Goal: Task Accomplishment & Management: Complete application form

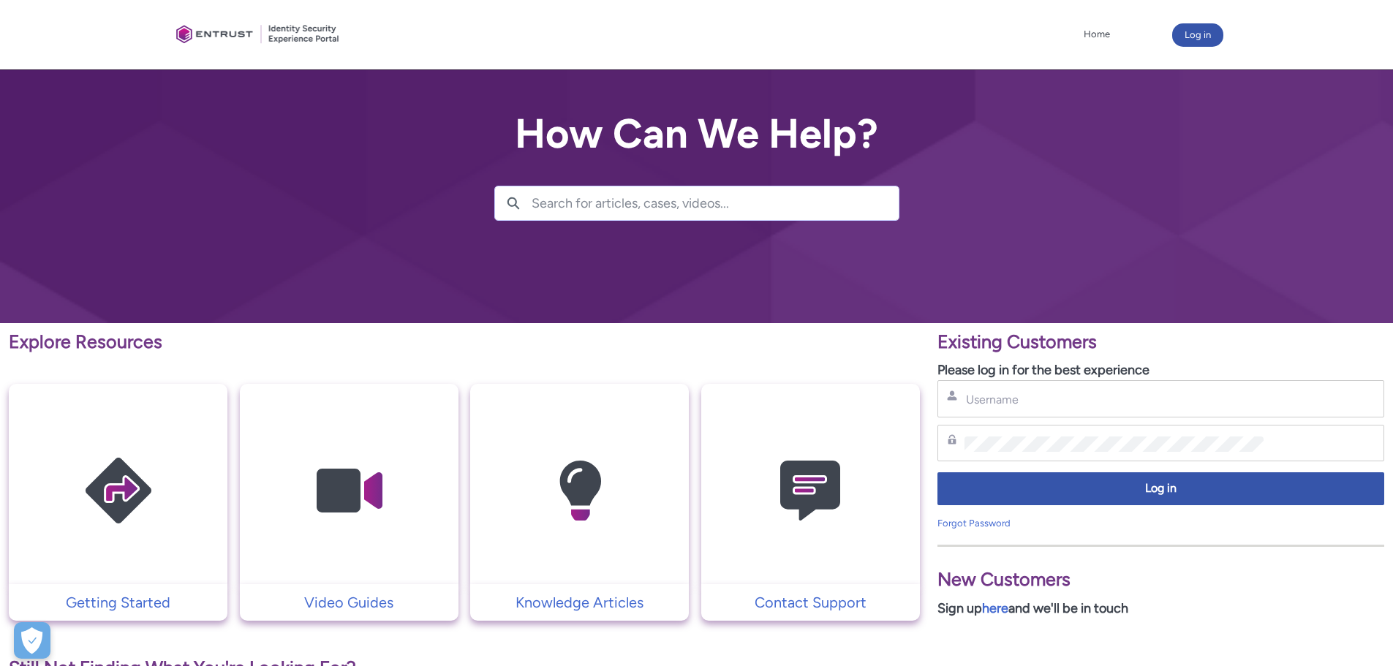
click at [1115, 413] on div "Username" at bounding box center [1161, 398] width 447 height 37
click at [1109, 406] on input "Username" at bounding box center [1114, 399] width 299 height 15
click at [1109, 407] on input "Username" at bounding box center [1114, 399] width 299 height 15
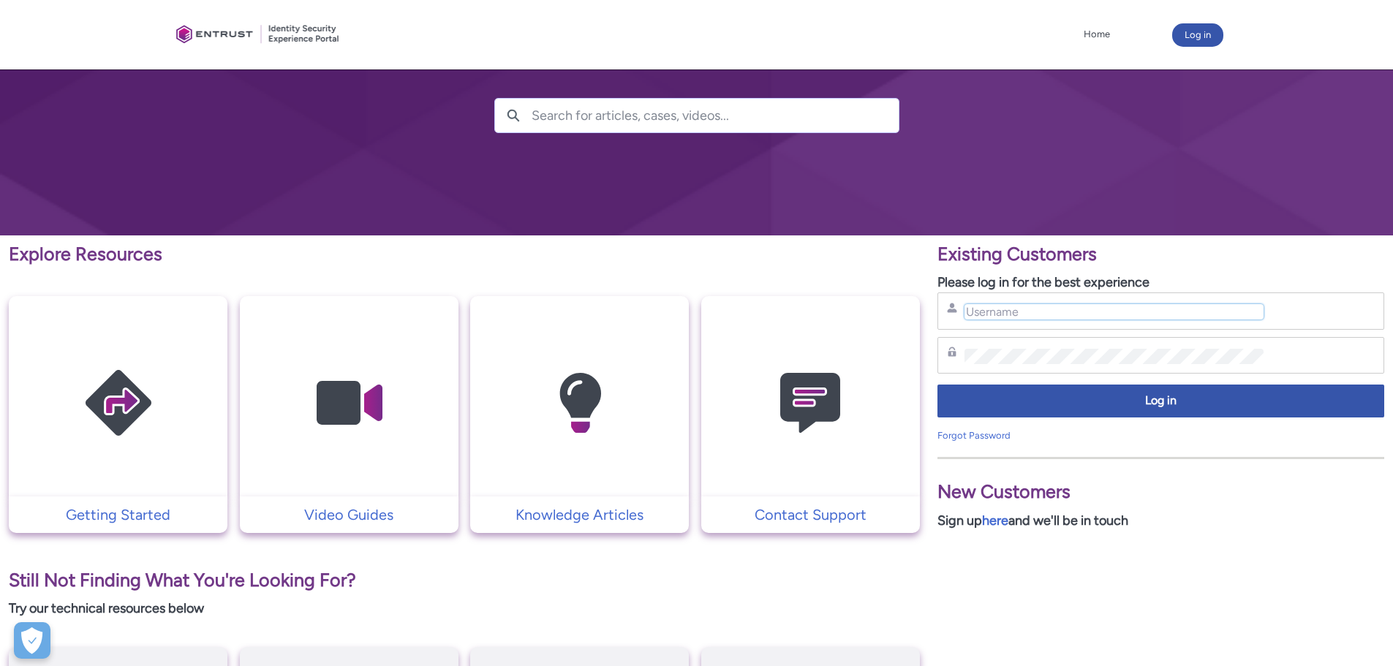
scroll to position [219, 0]
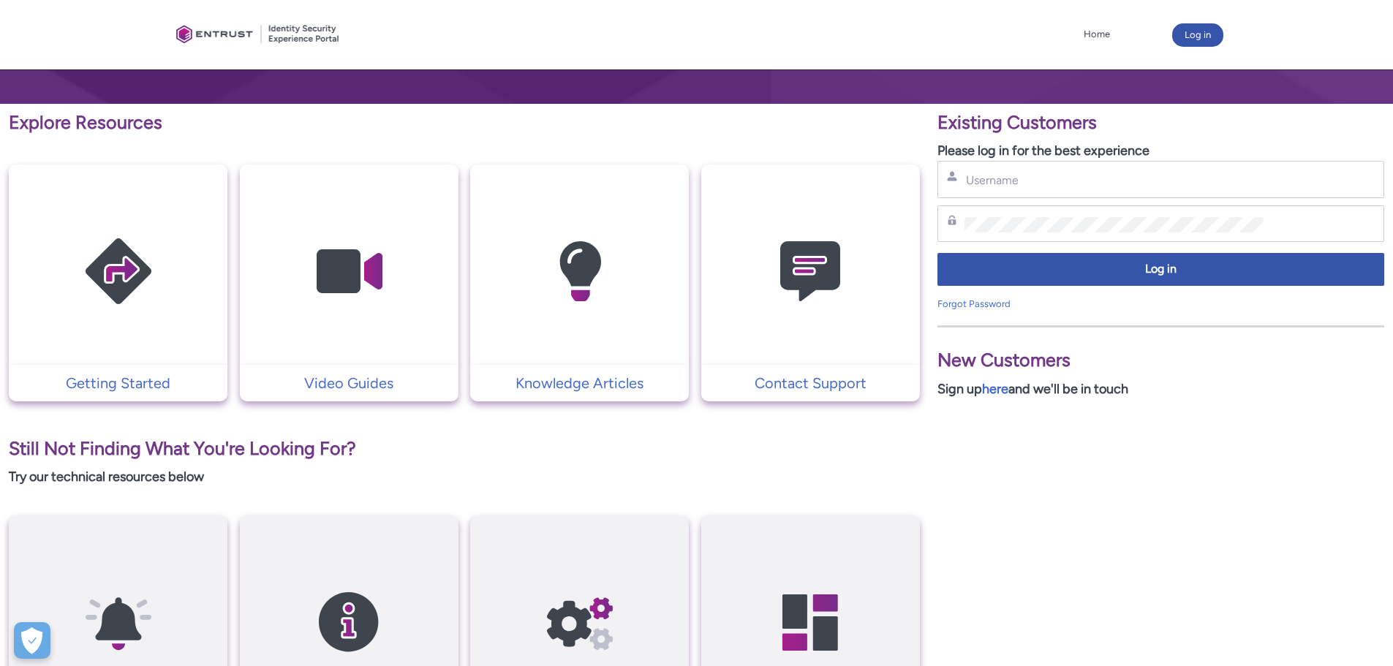
click at [1077, 172] on div "Username" at bounding box center [1161, 179] width 428 height 18
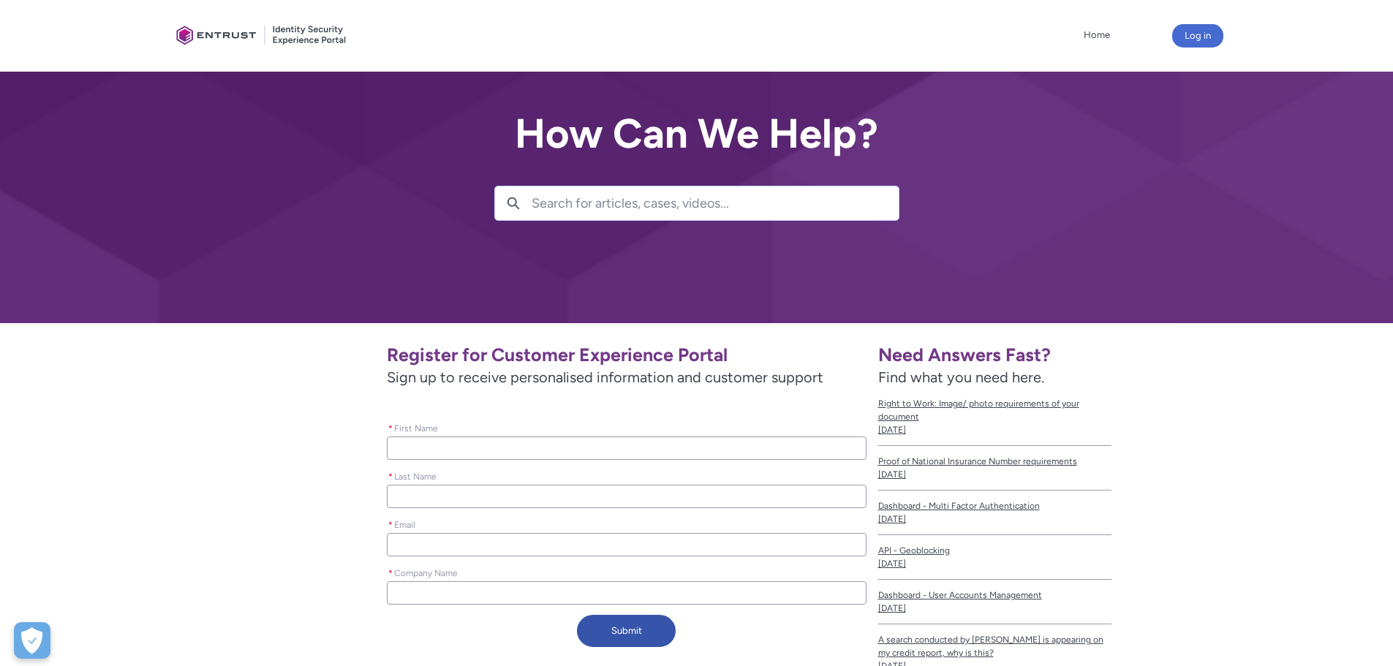
click at [655, 469] on div "* Last Name" at bounding box center [626, 487] width 479 height 41
click at [644, 446] on input "* First Name" at bounding box center [626, 448] width 479 height 23
type lightning-primitive-input-simple "D"
type input "D"
type lightning-primitive-input-simple "Da"
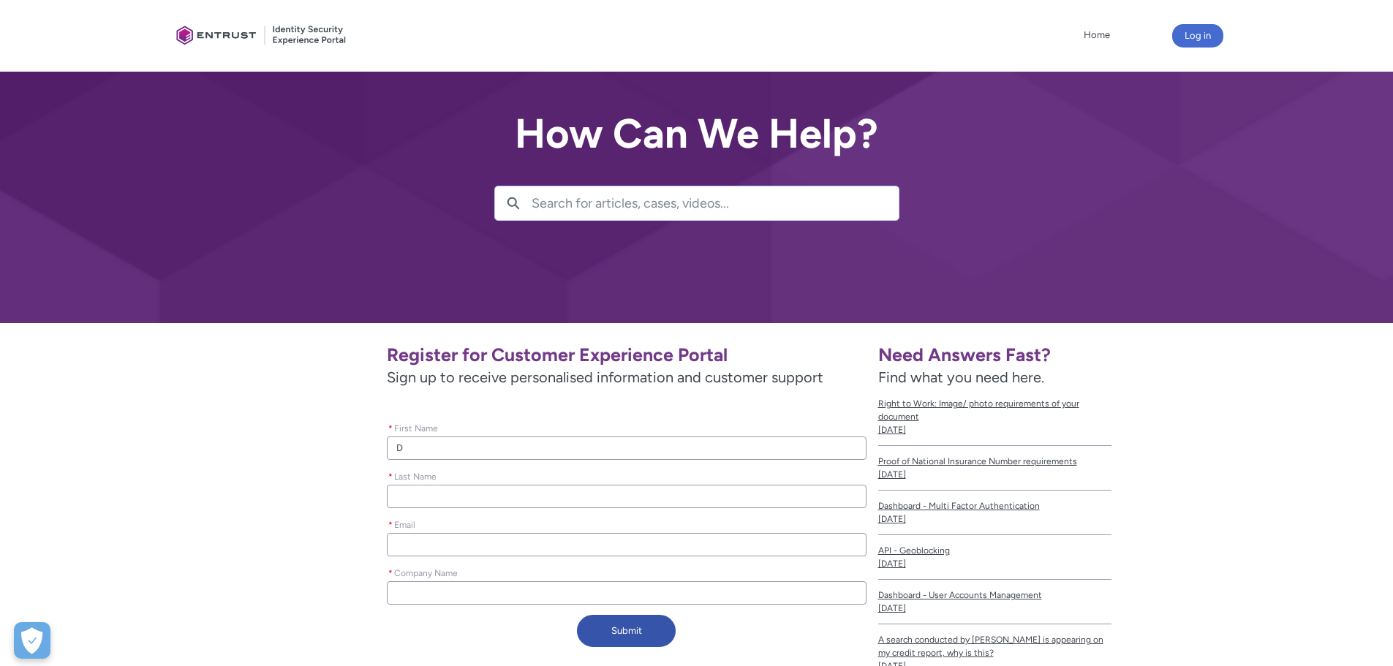
type input "Da"
type lightning-primitive-input-simple "[PERSON_NAME]"
type input "[PERSON_NAME]"
type lightning-primitive-input-simple "[PERSON_NAME]"
type input "[PERSON_NAME]"
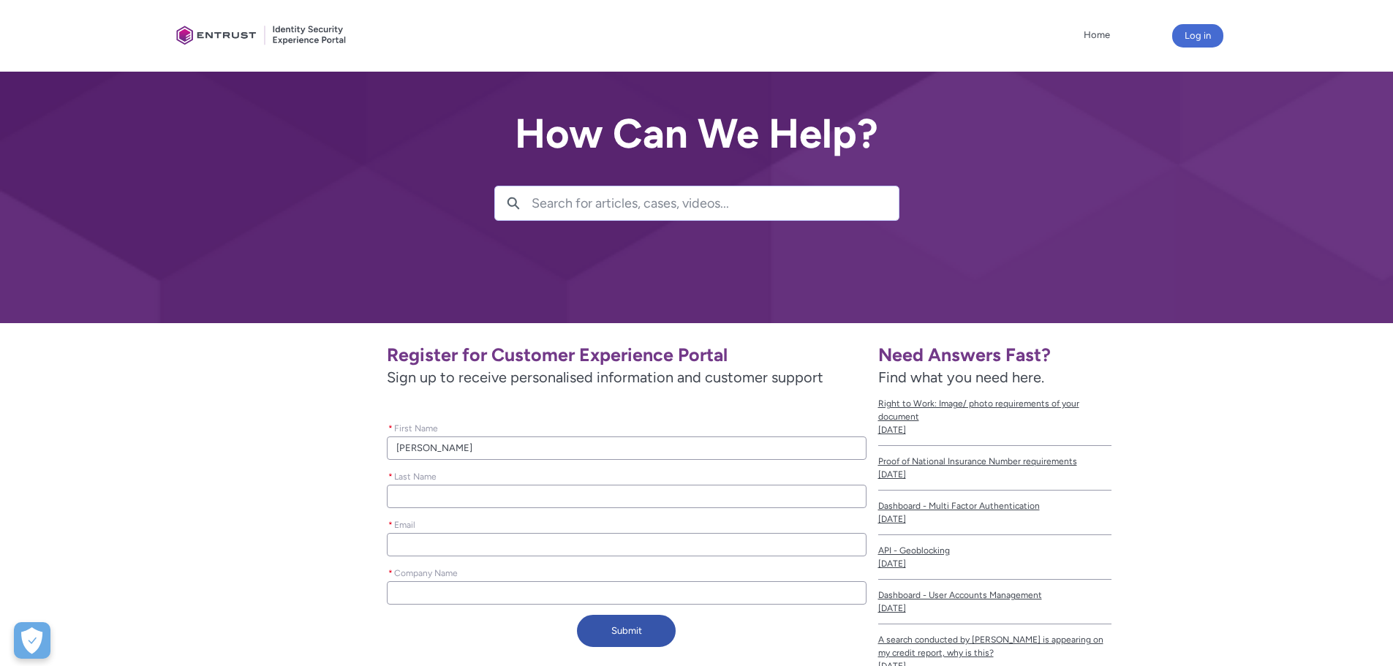
type lightning-primitive-input-simple "Danie"
type input "Danie"
type lightning-primitive-input-simple "[PERSON_NAME]"
type input "[PERSON_NAME]"
type lightning-primitive-input-simple "[PERSON_NAME]"
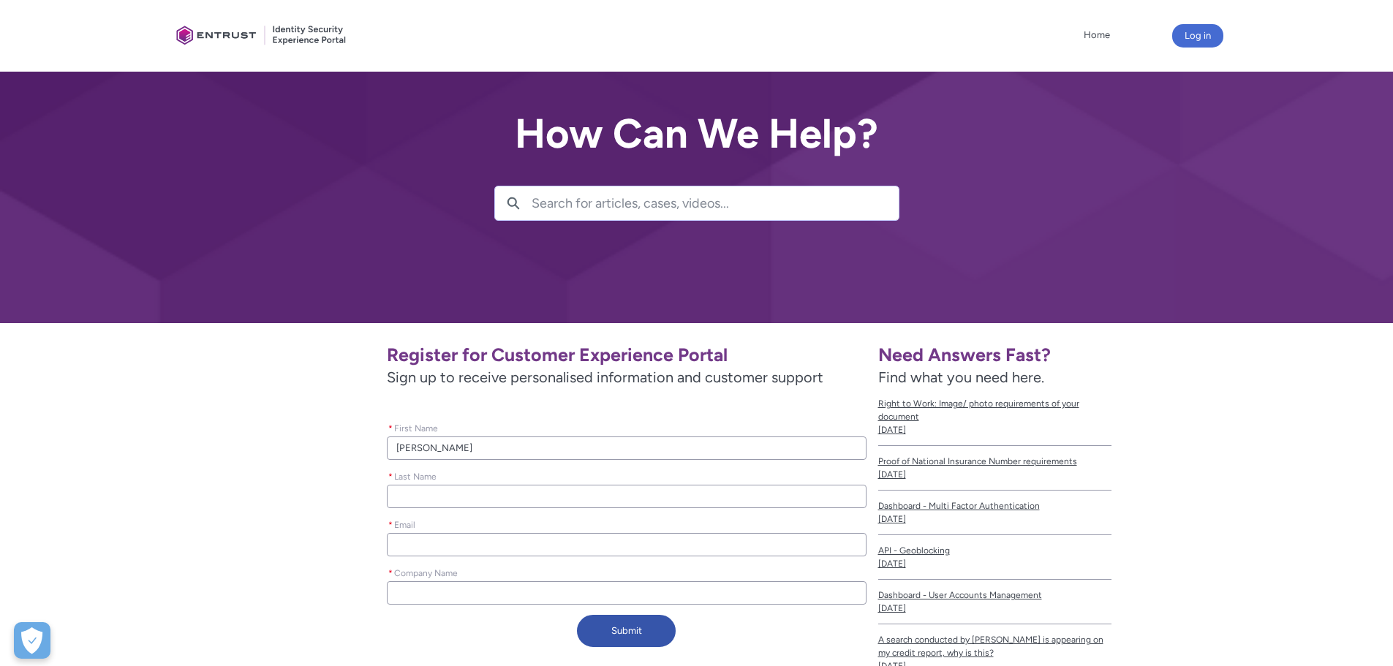
type input "[PERSON_NAME]"
click at [553, 502] on input "* Last Name" at bounding box center [626, 496] width 479 height 23
type lightning-primitive-input-simple "v"
type input "v"
type lightning-primitive-input-simple "va"
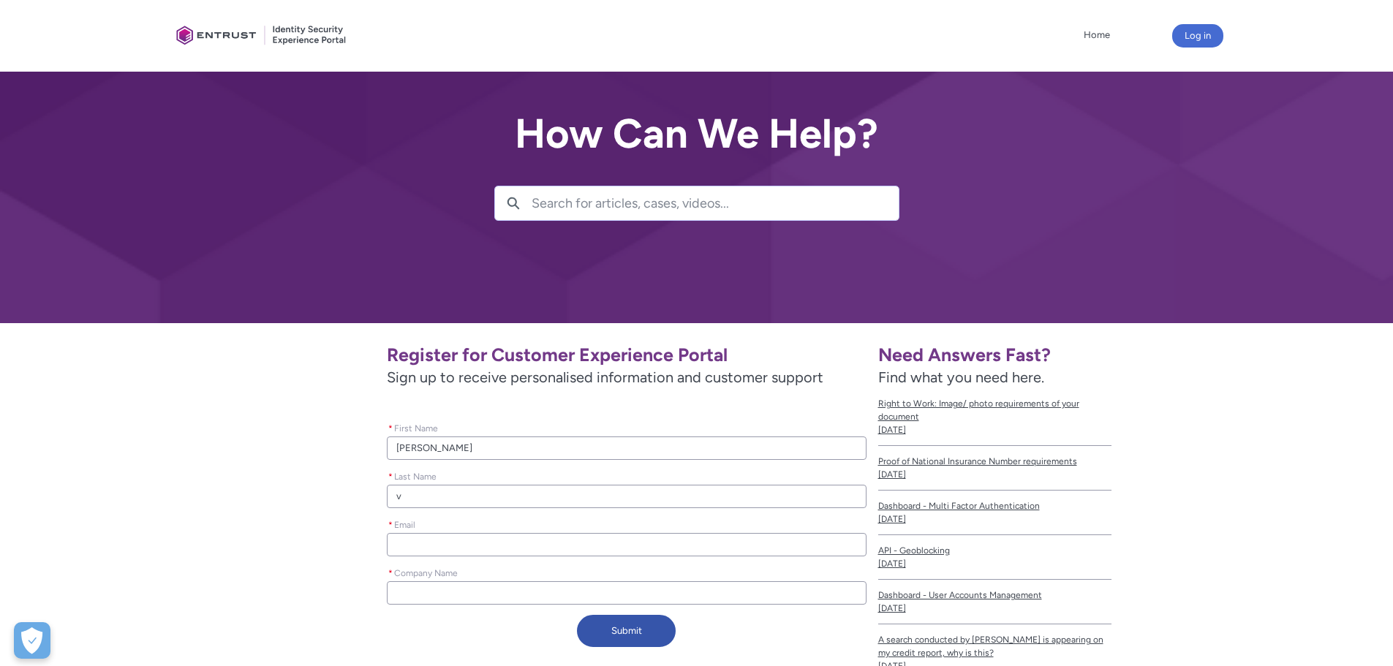
type input "va"
type lightning-primitive-input-simple "vas"
type input "vas"
type lightning-primitive-input-simple "[PERSON_NAME]"
type input "[PERSON_NAME]"
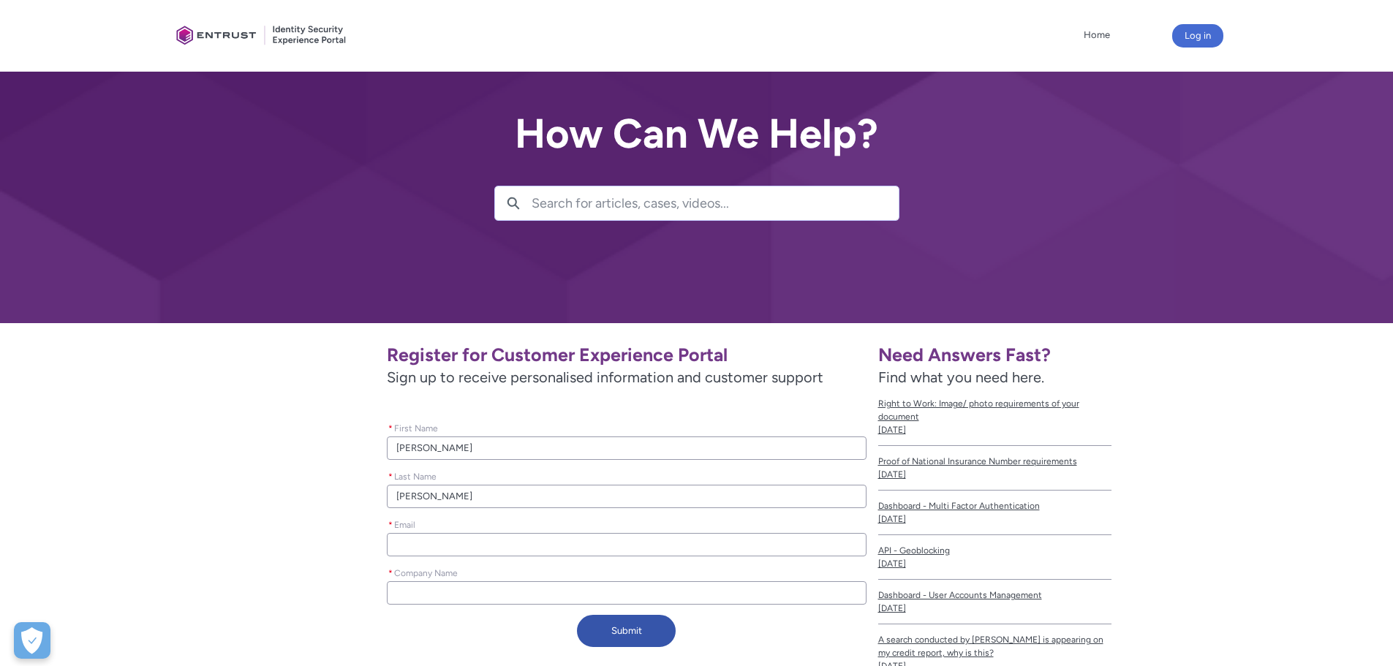
type lightning-primitive-input-simple "[PERSON_NAME]"
type input "[PERSON_NAME]"
click at [494, 550] on input "* Email" at bounding box center [626, 544] width 479 height 23
type lightning-primitive-input-simple "[PERSON_NAME][EMAIL_ADDRESS][DOMAIN_NAME]"
type input "[PERSON_NAME][EMAIL_ADDRESS][DOMAIN_NAME]"
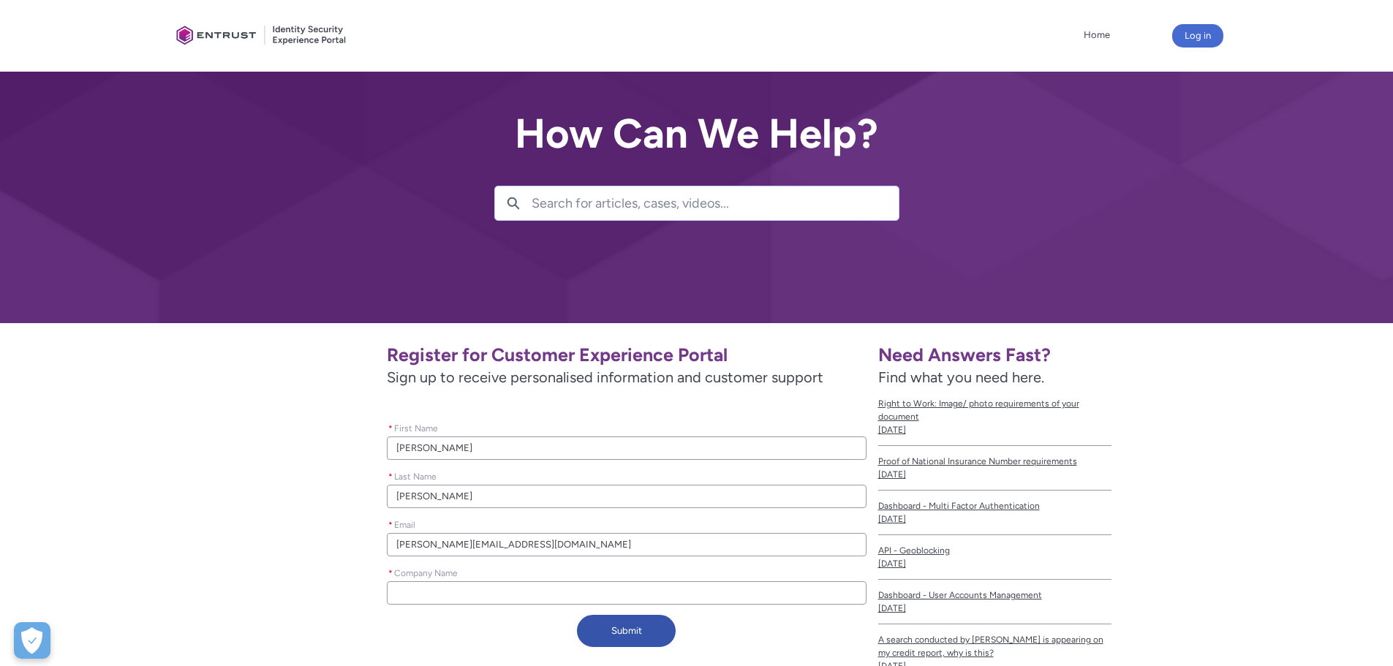
click at [513, 596] on input "* Company Name" at bounding box center [626, 592] width 479 height 23
type lightning-primitive-input-simple "A"
type input "A"
type lightning-primitive-input-simple "Al"
type input "Al"
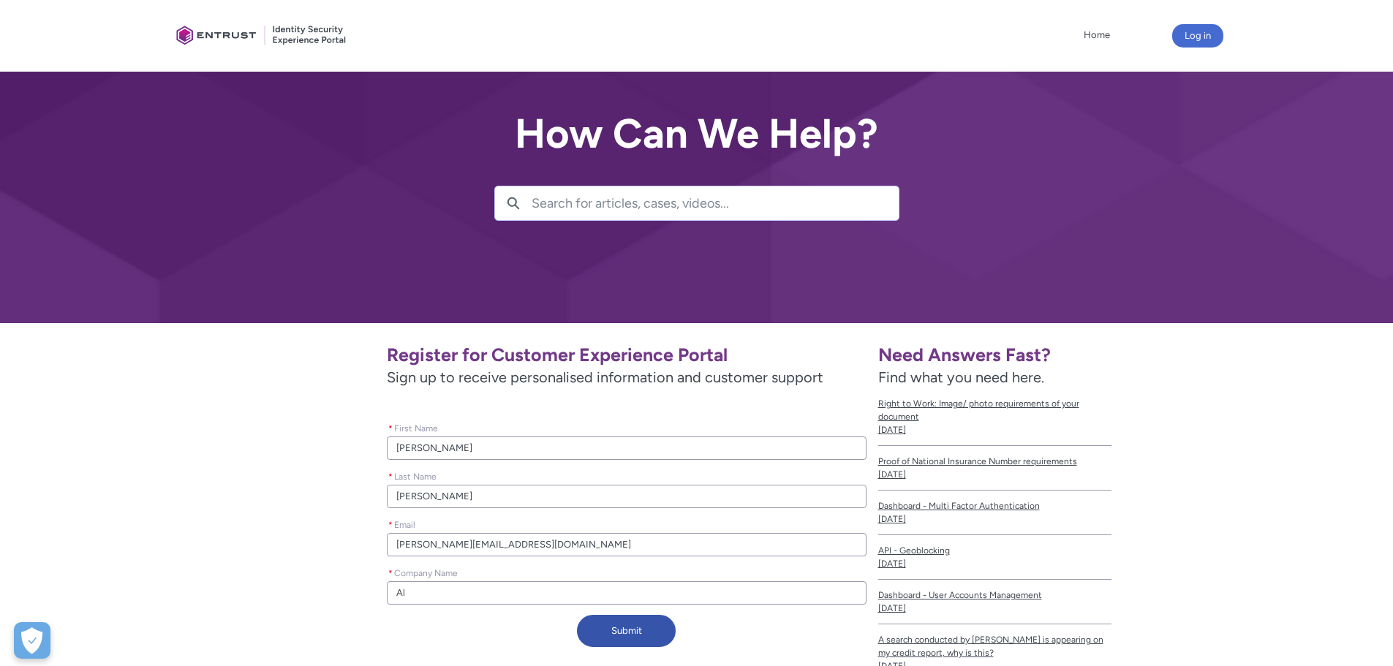
type lightning-primitive-input-simple "Alt"
type input "Alt"
type lightning-primitive-input-simple "Alte"
type input "Alte"
type lightning-primitive-input-simple "Alten"
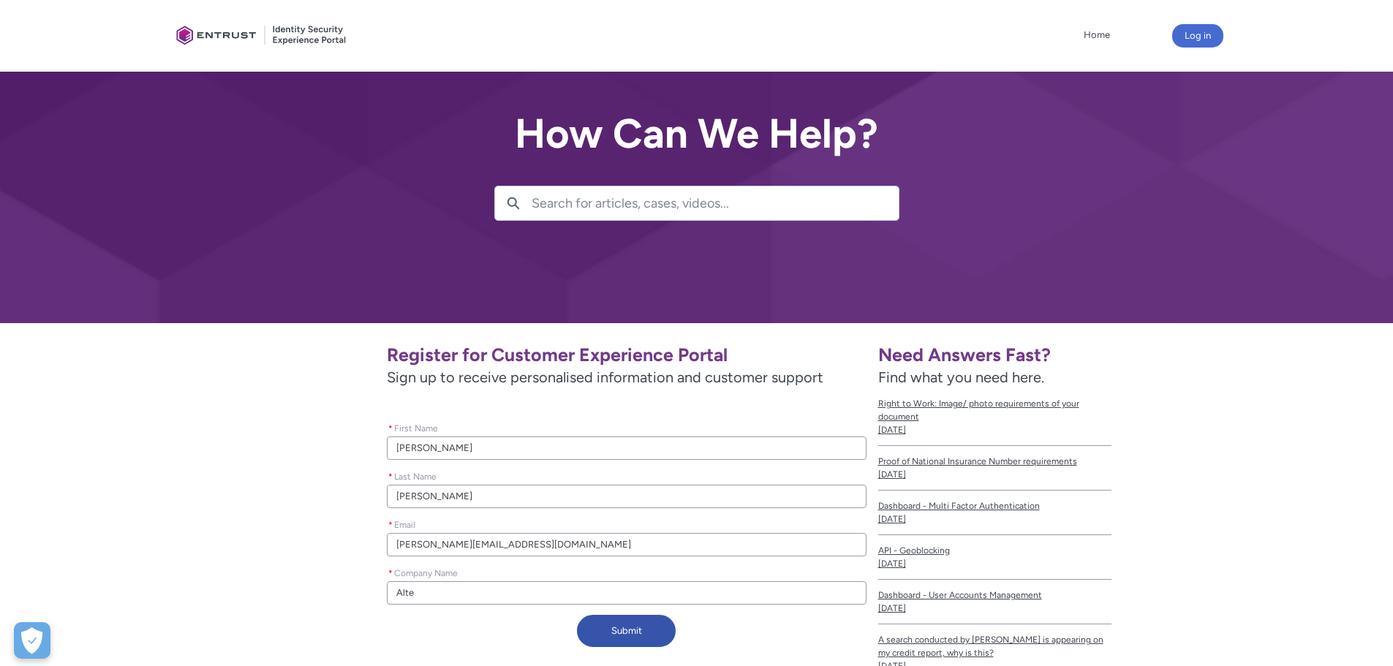
type input "Alten"
type lightning-primitive-input-simple "Altena"
type input "Altena"
type lightning-primitive-input-simple "Altenar"
type input "Altenar"
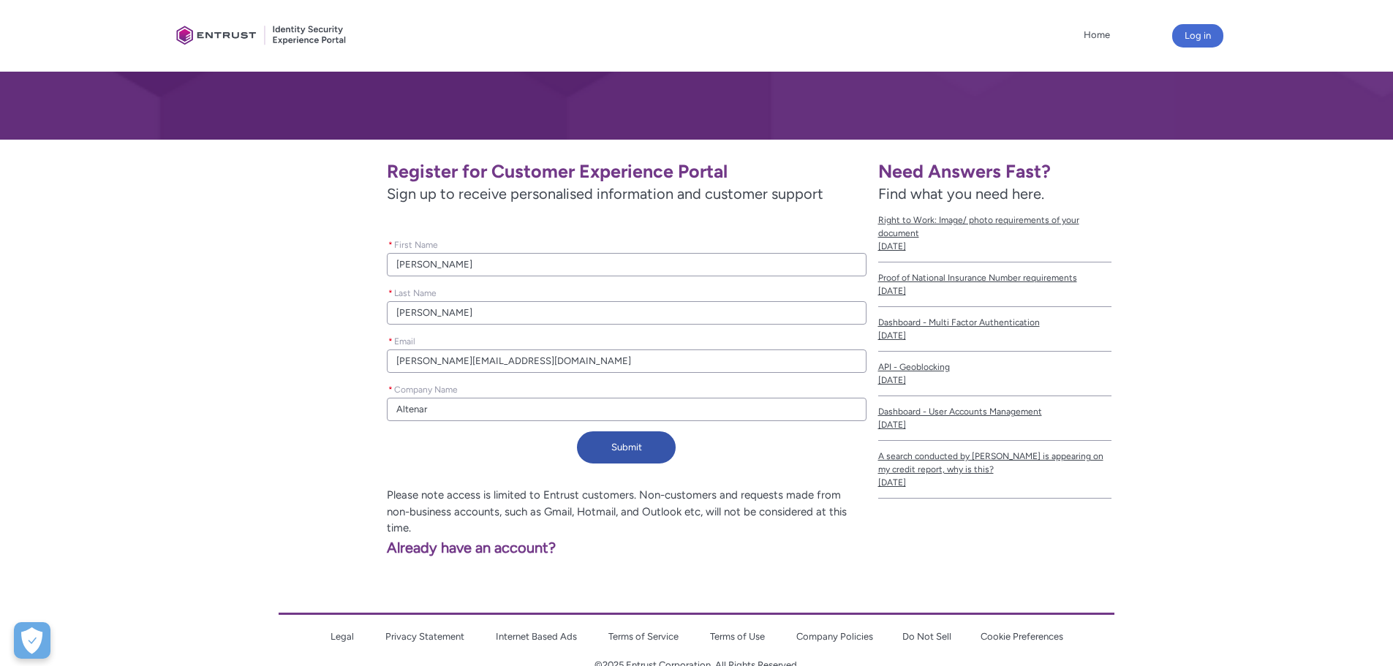
scroll to position [202, 0]
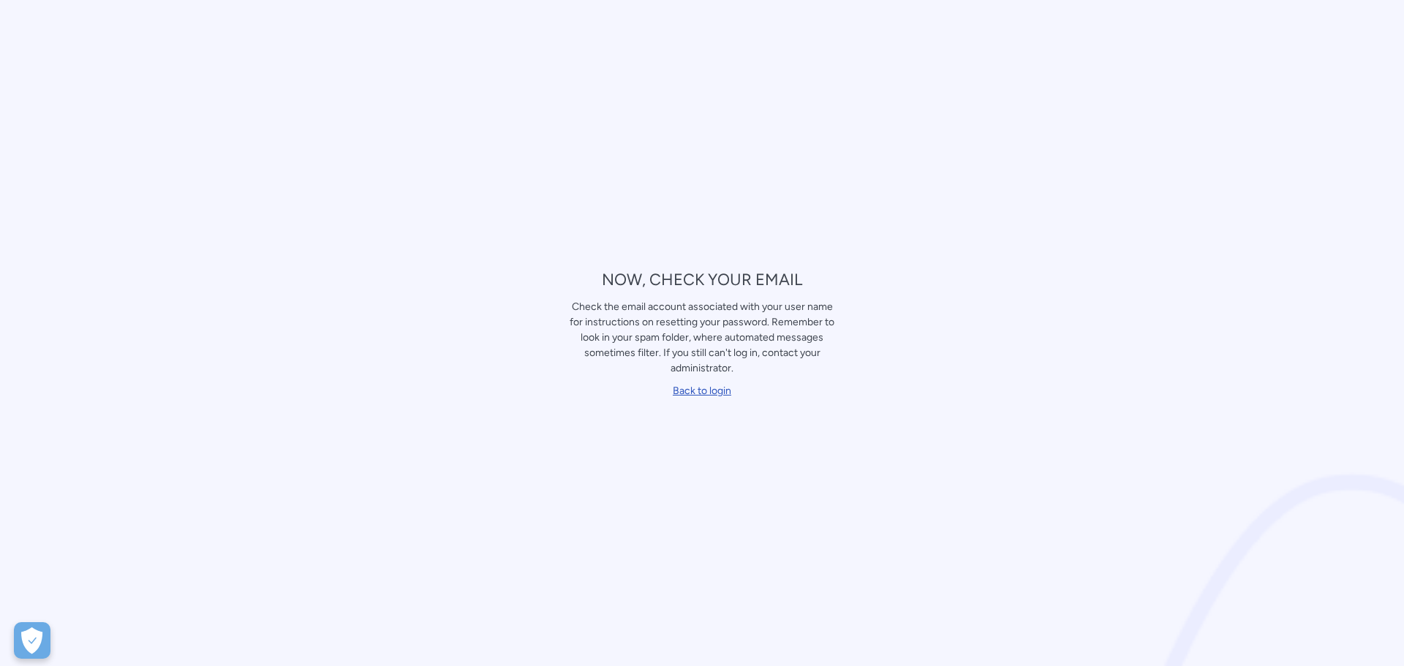
click at [724, 394] on link "Back to login" at bounding box center [702, 391] width 59 height 12
